Goal: Task Accomplishment & Management: Complete application form

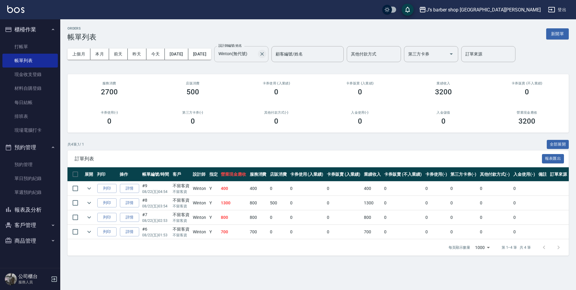
click at [265, 53] on icon "Clear" at bounding box center [262, 54] width 6 height 6
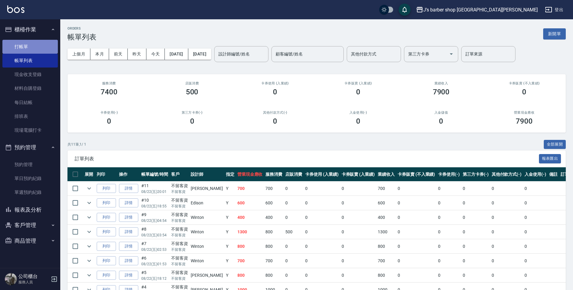
click at [29, 48] on link "打帳單" at bounding box center [29, 47] width 55 height 14
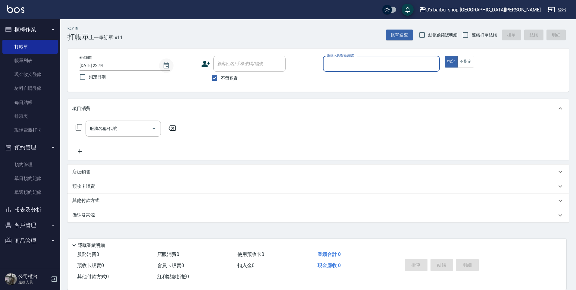
click at [169, 63] on icon "Choose date, selected date is 2025-08-22" at bounding box center [165, 65] width 5 height 6
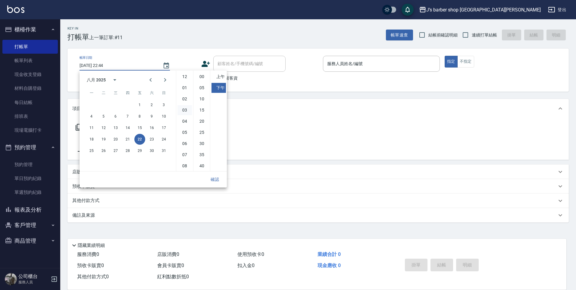
scroll to position [34, 0]
click at [185, 130] on li "08" at bounding box center [184, 132] width 14 height 10
click at [202, 79] on li "00" at bounding box center [201, 77] width 14 height 10
type input "[DATE] 20:00"
drag, startPoint x: 217, startPoint y: 178, endPoint x: 219, endPoint y: 172, distance: 6.4
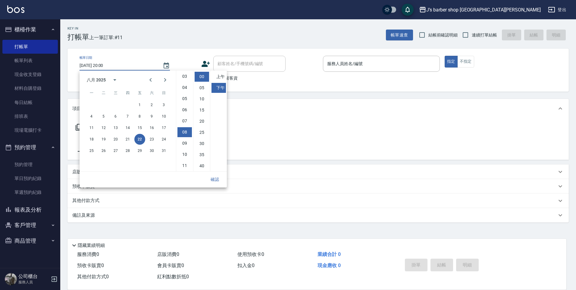
click at [217, 177] on button "確認" at bounding box center [214, 179] width 19 height 11
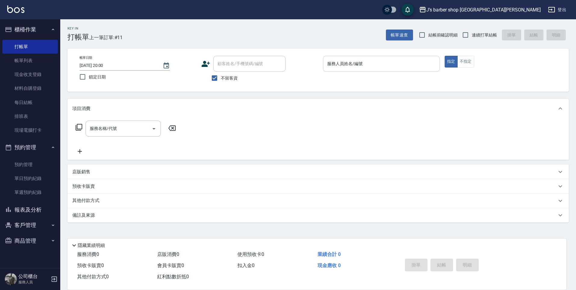
click at [340, 61] on div "服務人員姓名/編號 服務人員姓名/編號" at bounding box center [381, 64] width 117 height 16
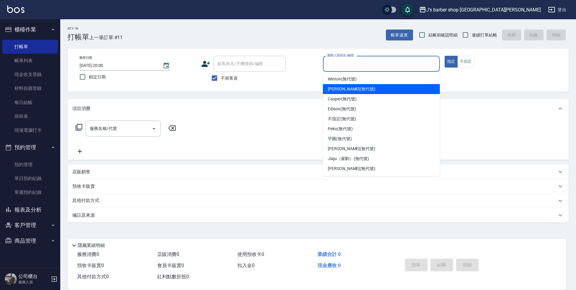
click at [339, 86] on span "[PERSON_NAME] (無代號)" at bounding box center [352, 89] width 48 height 6
type input "[PERSON_NAME](無代號)"
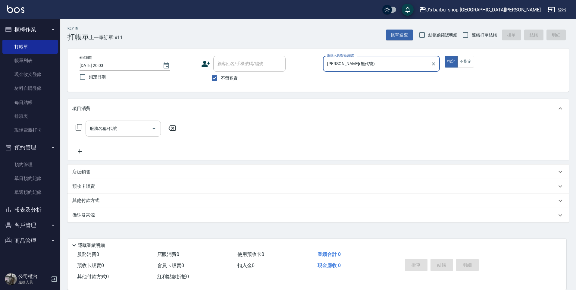
click at [145, 123] on div "服務名稱/代號" at bounding box center [122, 128] width 75 height 16
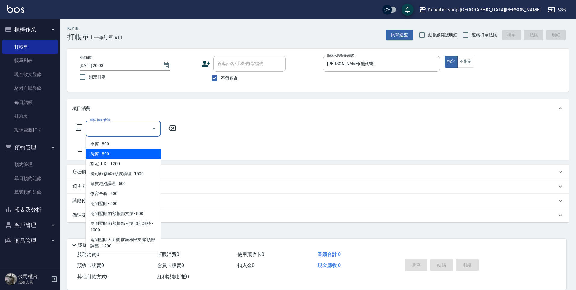
drag, startPoint x: 123, startPoint y: 151, endPoint x: 147, endPoint y: 147, distance: 24.1
click at [124, 151] on span "洗剪 - 800" at bounding box center [122, 154] width 75 height 10
type input "洗剪(101)"
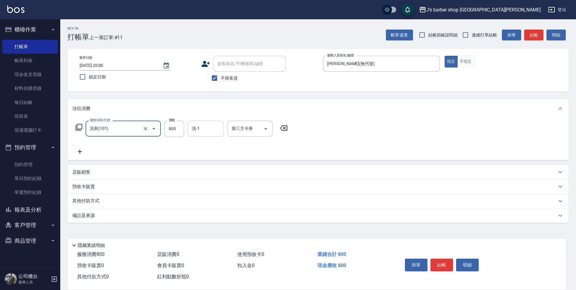
click at [195, 134] on div "洗-1" at bounding box center [206, 128] width 36 height 16
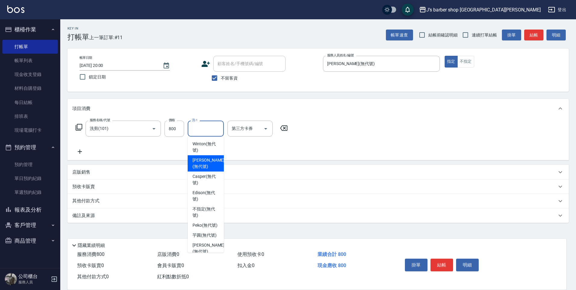
drag, startPoint x: 208, startPoint y: 166, endPoint x: 213, endPoint y: 166, distance: 4.5
click at [209, 166] on span "[PERSON_NAME] (無代號)" at bounding box center [208, 163] width 32 height 13
type input "[PERSON_NAME](無代號)"
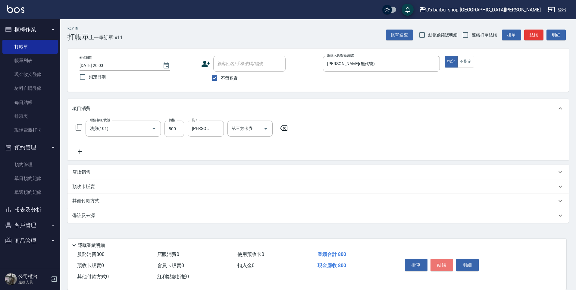
drag, startPoint x: 444, startPoint y: 260, endPoint x: 350, endPoint y: 208, distance: 107.3
click at [444, 260] on button "結帳" at bounding box center [441, 264] width 23 height 13
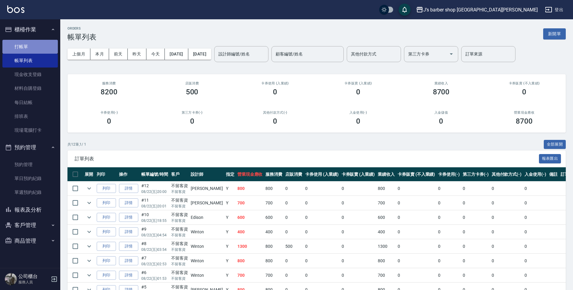
click at [35, 46] on link "打帳單" at bounding box center [29, 47] width 55 height 14
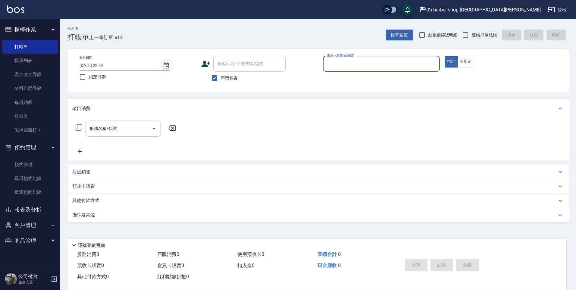
click at [166, 62] on icon "Choose date, selected date is 2025-08-22" at bounding box center [166, 65] width 7 height 7
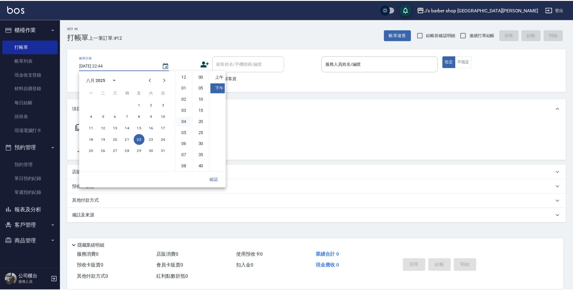
scroll to position [34, 0]
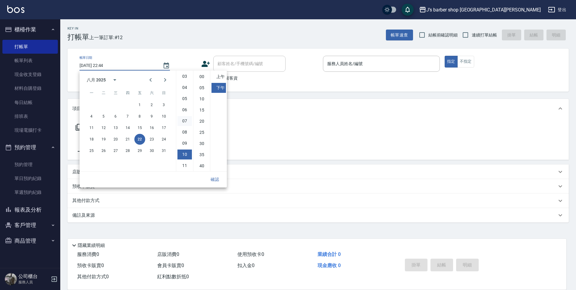
click at [187, 119] on li "07" at bounding box center [184, 121] width 14 height 10
click at [186, 140] on li "09" at bounding box center [184, 143] width 14 height 10
click at [202, 79] on li "00" at bounding box center [201, 77] width 14 height 10
type input "[DATE] 21:00"
drag, startPoint x: 214, startPoint y: 184, endPoint x: 216, endPoint y: 181, distance: 4.1
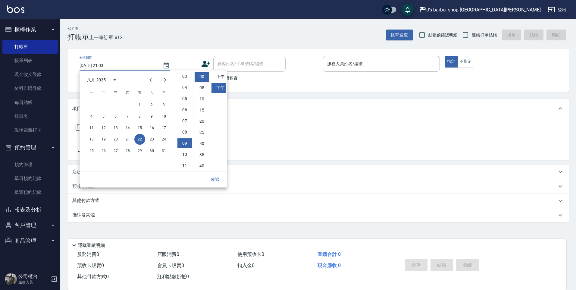
click at [216, 182] on button "確認" at bounding box center [214, 179] width 19 height 11
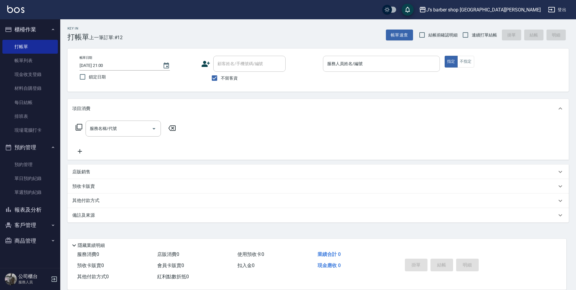
click at [330, 69] on div "服務人員姓名/編號" at bounding box center [381, 64] width 117 height 16
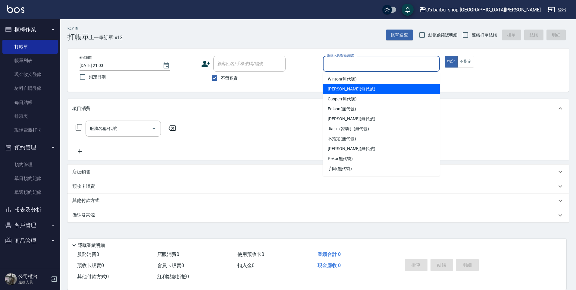
click at [332, 85] on div "[PERSON_NAME] (無代號)" at bounding box center [381, 89] width 117 height 10
type input "[PERSON_NAME](無代號)"
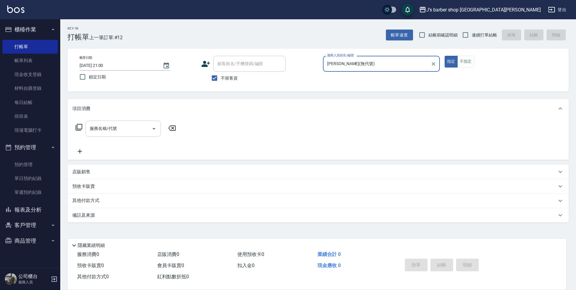
click at [148, 129] on input "服務名稱/代號" at bounding box center [118, 128] width 61 height 11
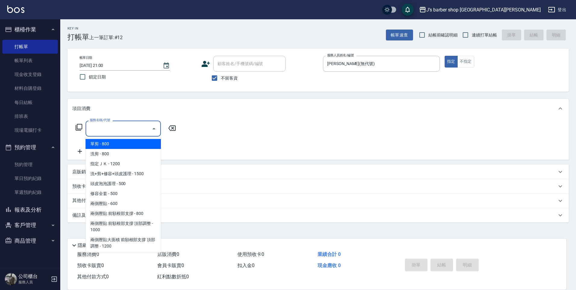
click at [119, 151] on span "洗剪 - 800" at bounding box center [122, 154] width 75 height 10
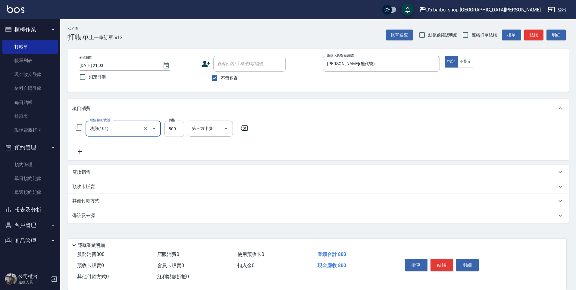
type input "洗剪(101)"
click at [204, 131] on input "洗-1" at bounding box center [205, 128] width 31 height 11
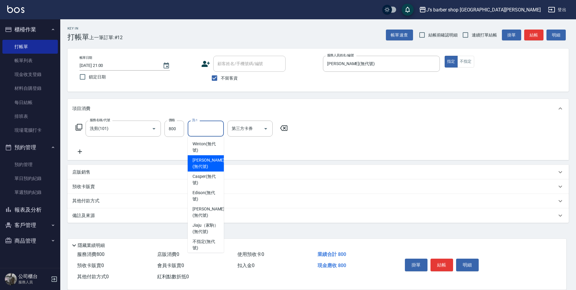
click at [205, 163] on span "[PERSON_NAME] (無代號)" at bounding box center [208, 163] width 32 height 13
type input "[PERSON_NAME](無代號)"
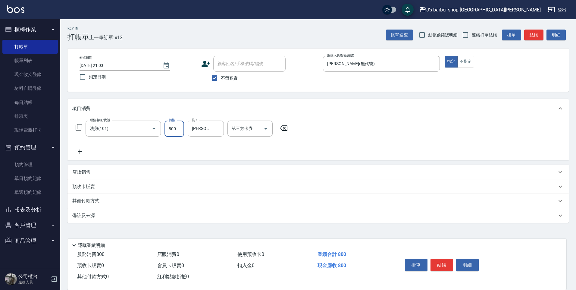
click at [181, 128] on input "800" at bounding box center [174, 128] width 20 height 16
type input "1000"
click at [440, 263] on button "結帳" at bounding box center [441, 264] width 23 height 13
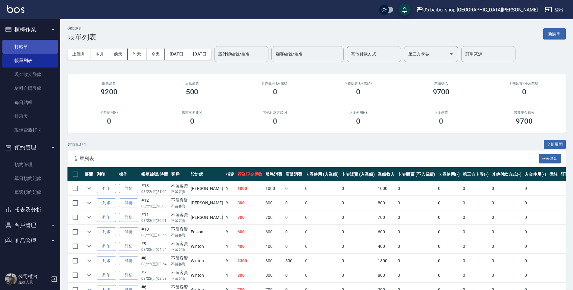
click at [32, 48] on link "打帳單" at bounding box center [29, 47] width 55 height 14
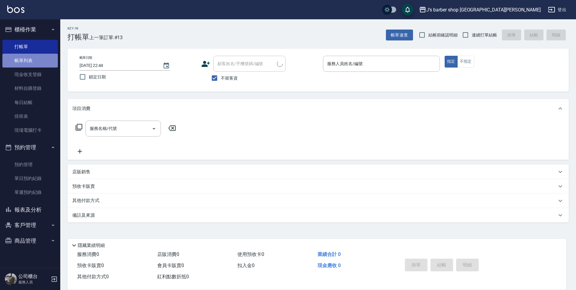
click at [32, 55] on link "帳單列表" at bounding box center [29, 61] width 55 height 14
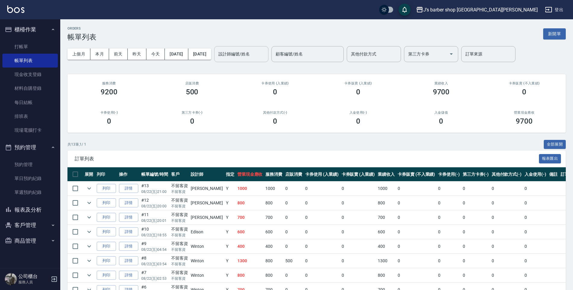
click at [248, 50] on div "設計師編號/姓名 設計師編號/姓名" at bounding box center [241, 54] width 54 height 16
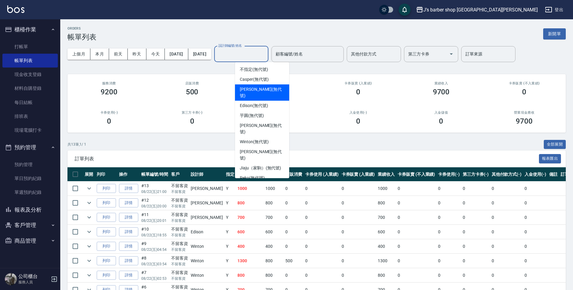
click at [256, 85] on div "[PERSON_NAME] (無代號)" at bounding box center [262, 92] width 54 height 16
type input "[PERSON_NAME](無代號)"
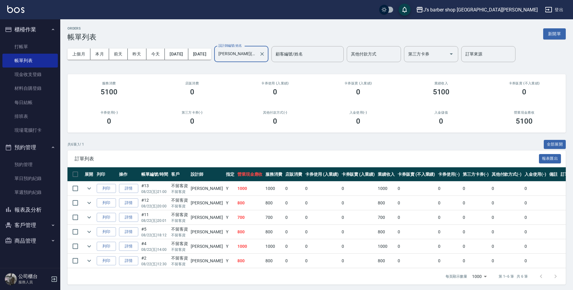
scroll to position [2, 0]
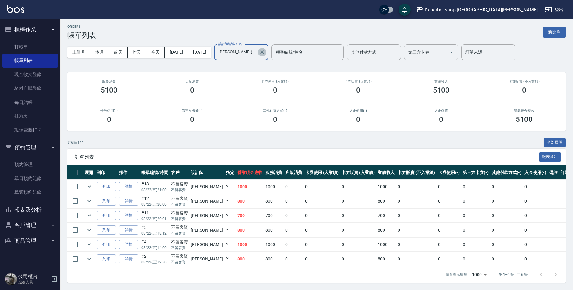
click at [265, 54] on icon "Clear" at bounding box center [262, 52] width 6 height 6
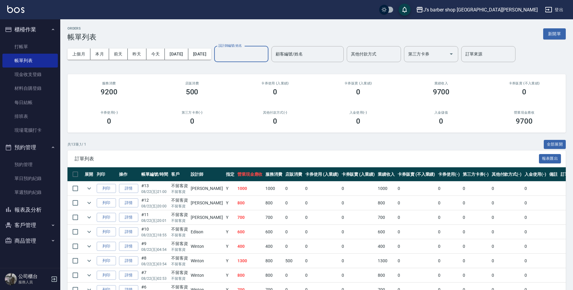
click at [258, 53] on input "設計師編號/姓名" at bounding box center [241, 54] width 49 height 11
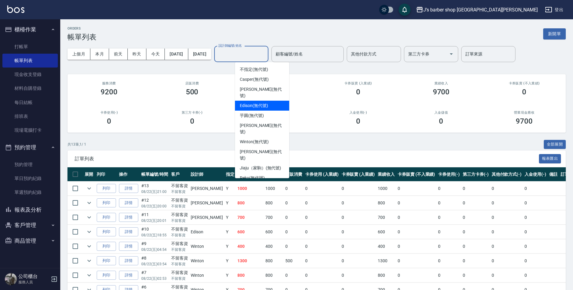
click at [250, 102] on span "Edison (無代號)" at bounding box center [254, 105] width 28 height 6
type input "Edison(無代號)"
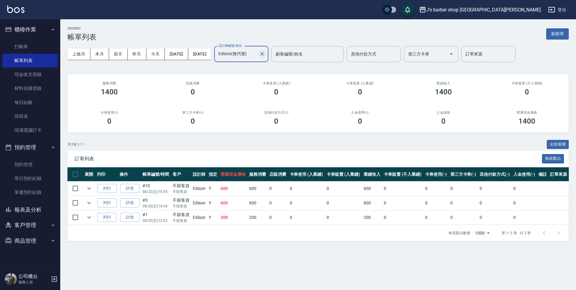
click at [265, 55] on icon "Clear" at bounding box center [262, 54] width 6 height 6
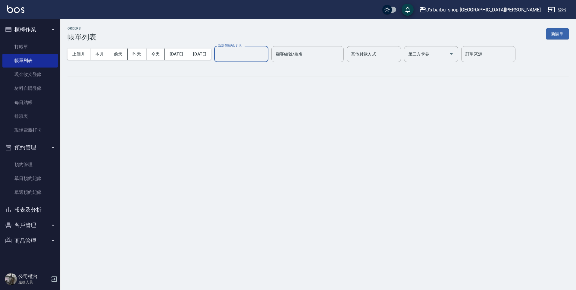
click at [265, 54] on input "設計師編號/姓名" at bounding box center [241, 54] width 49 height 11
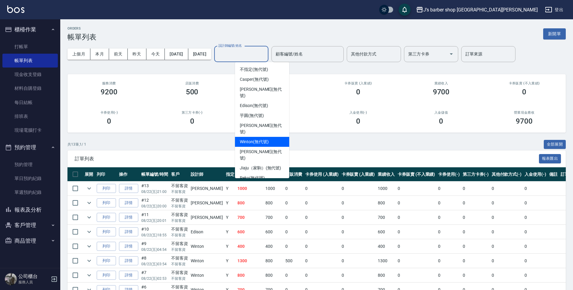
click at [253, 138] on span "Winton (無代號)" at bounding box center [254, 141] width 29 height 6
type input "Winton(無代號)"
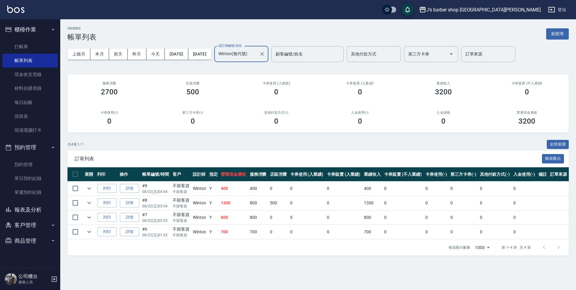
click at [266, 56] on div at bounding box center [262, 54] width 8 height 16
click at [266, 55] on button "Clear" at bounding box center [262, 54] width 8 height 8
